Goal: Task Accomplishment & Management: Manage account settings

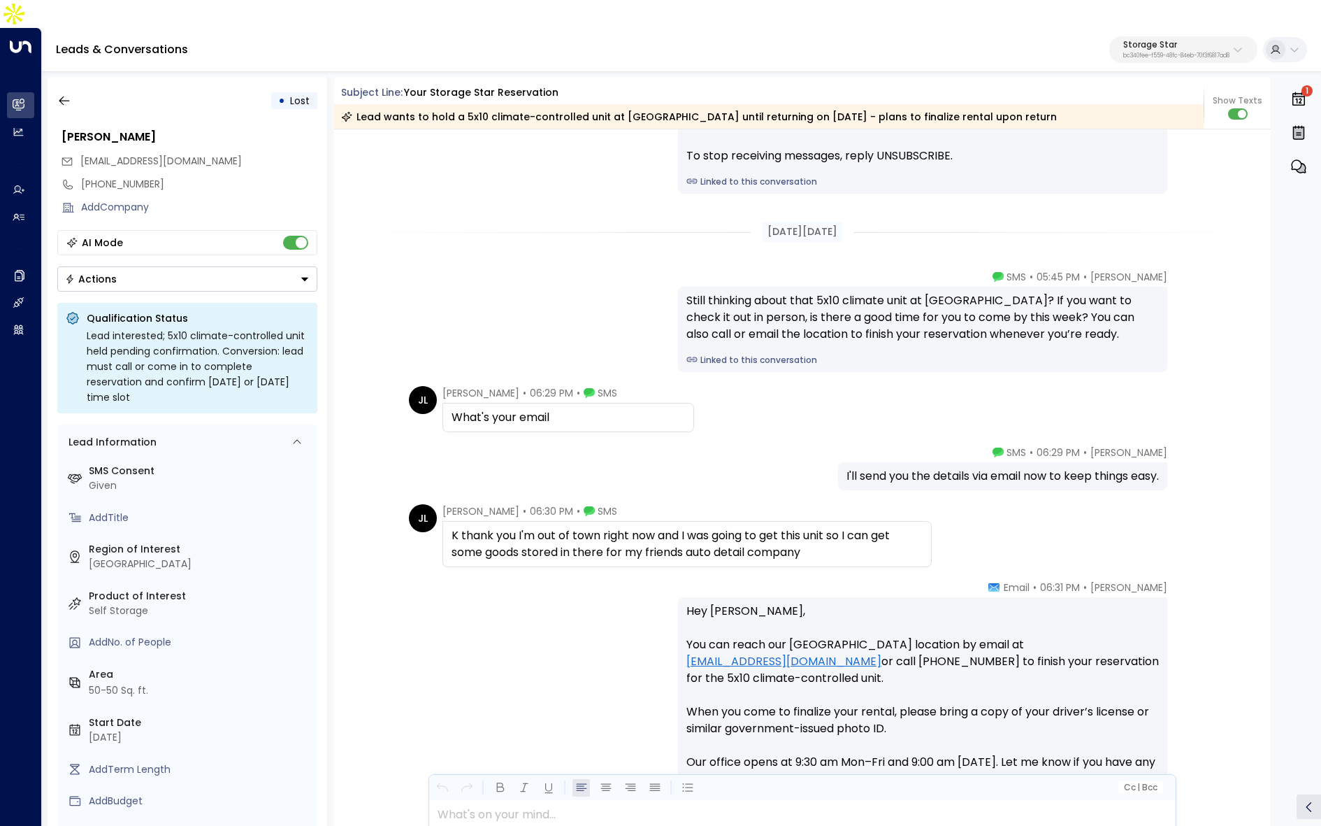
scroll to position [1353, 0]
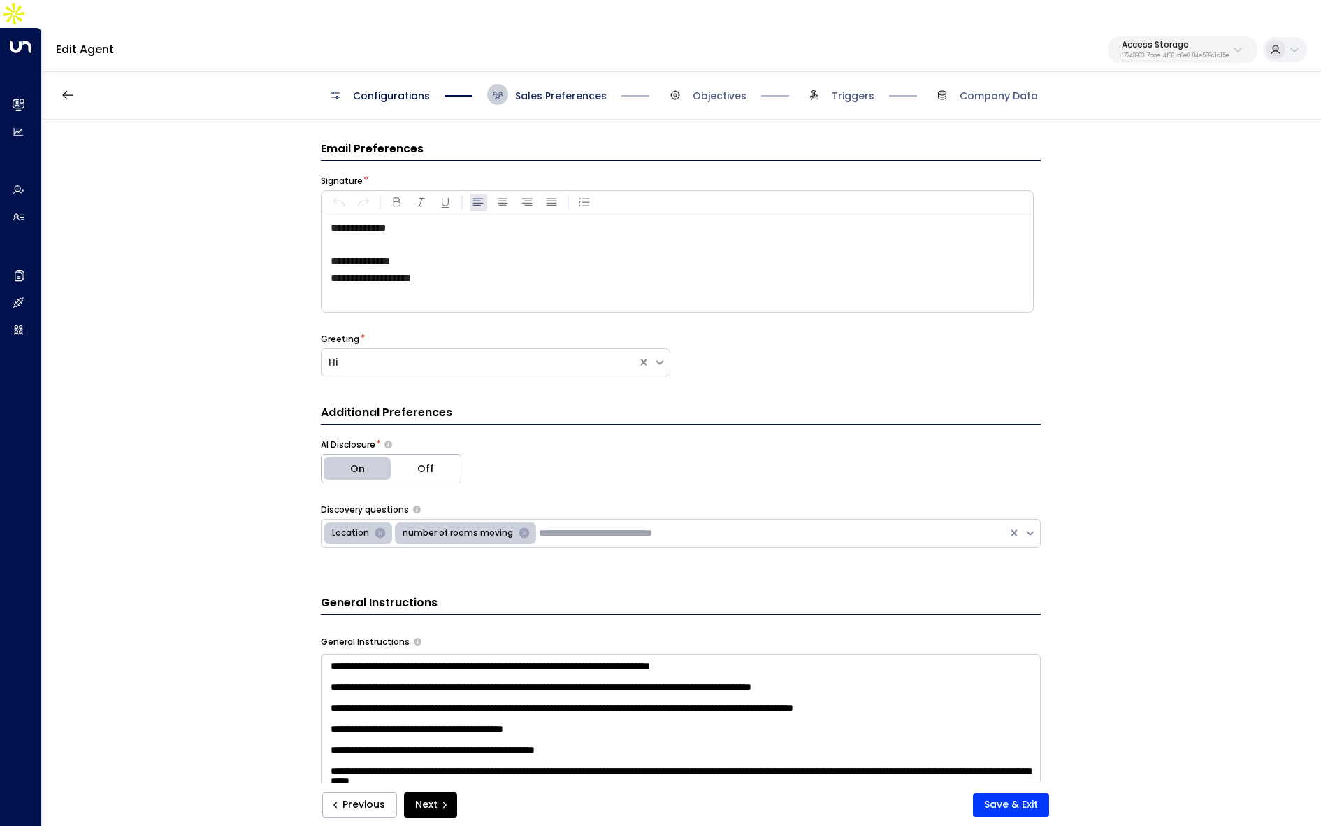
click at [559, 89] on span "Sales Preferences" at bounding box center [561, 96] width 92 height 14
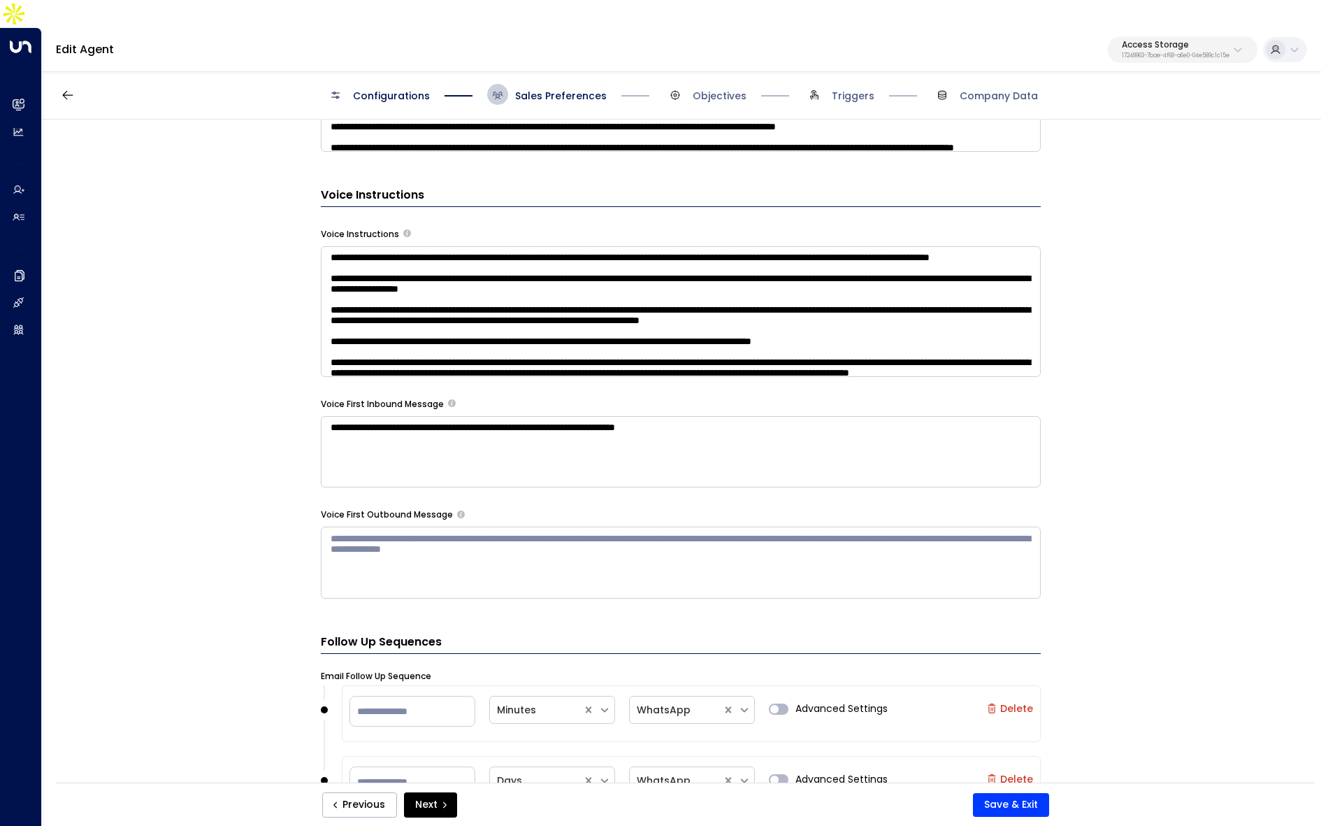
scroll to position [1190, 0]
